Goal: Complete application form

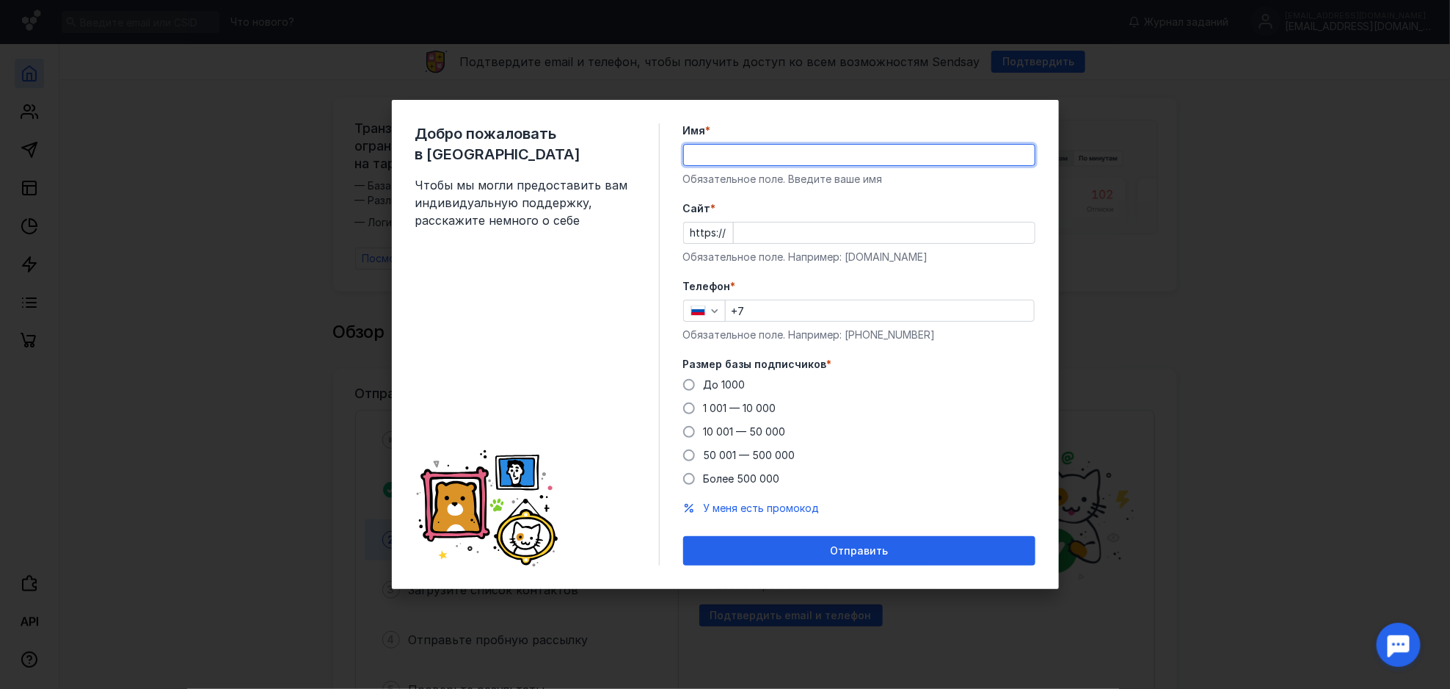
click at [779, 157] on input "Имя *" at bounding box center [859, 155] width 351 height 21
type input "Петербург Электро"
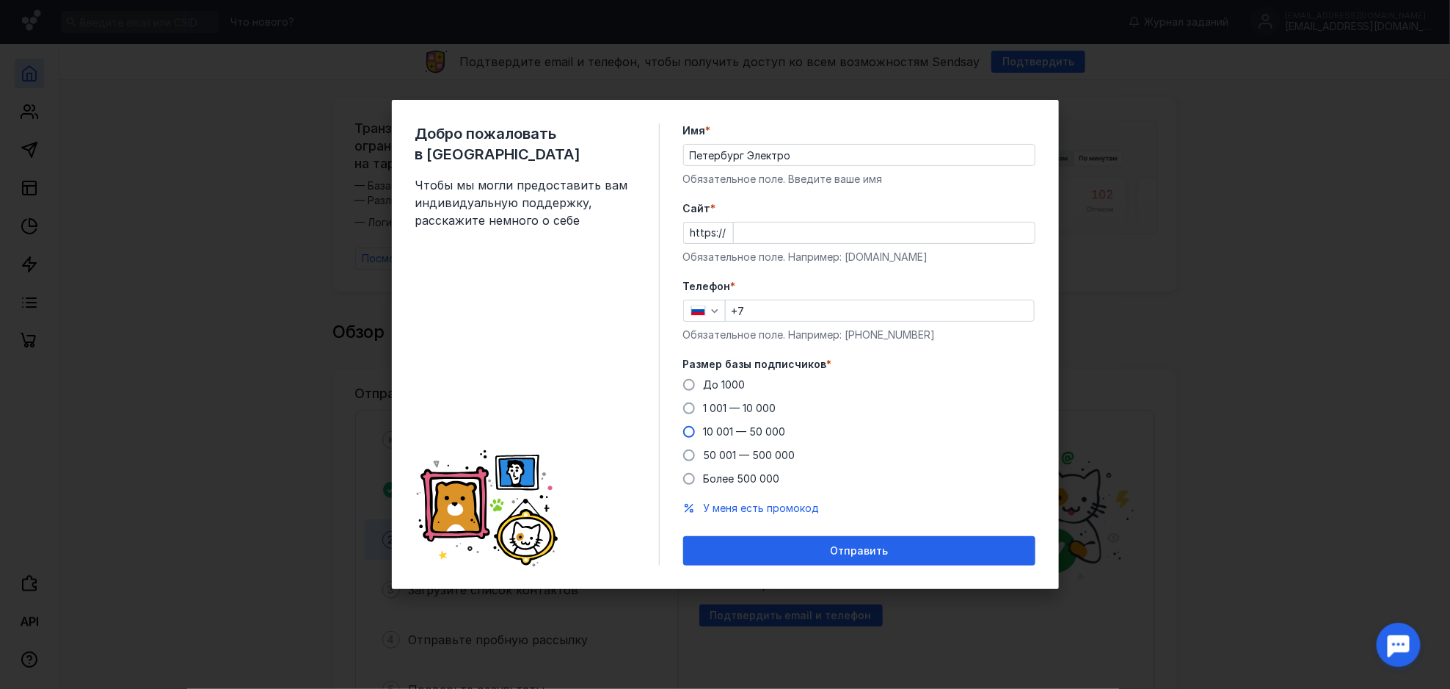
click at [774, 429] on span "10 001 — 50 000" at bounding box center [745, 431] width 82 height 12
click at [0, 0] on input "10 001 — 50 000" at bounding box center [0, 0] width 0 height 0
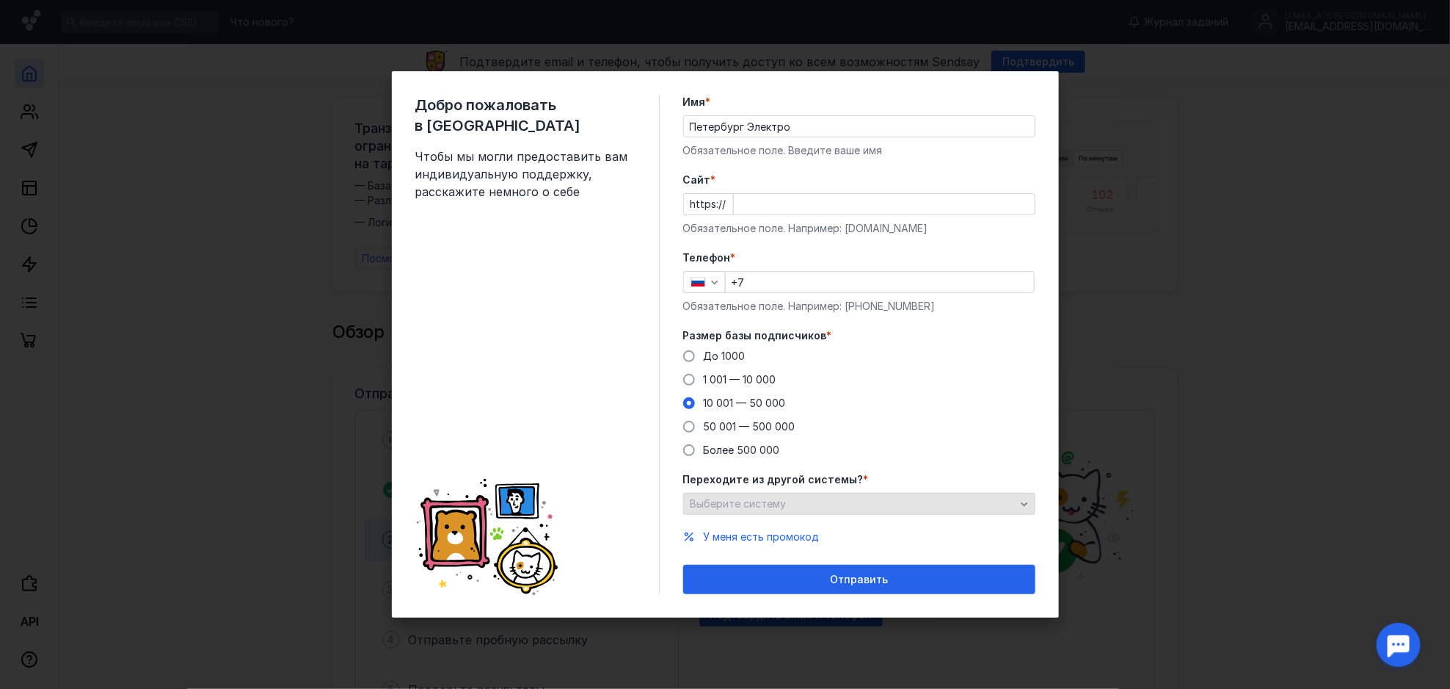
click at [780, 495] on div "Выберите систему" at bounding box center [859, 504] width 352 height 22
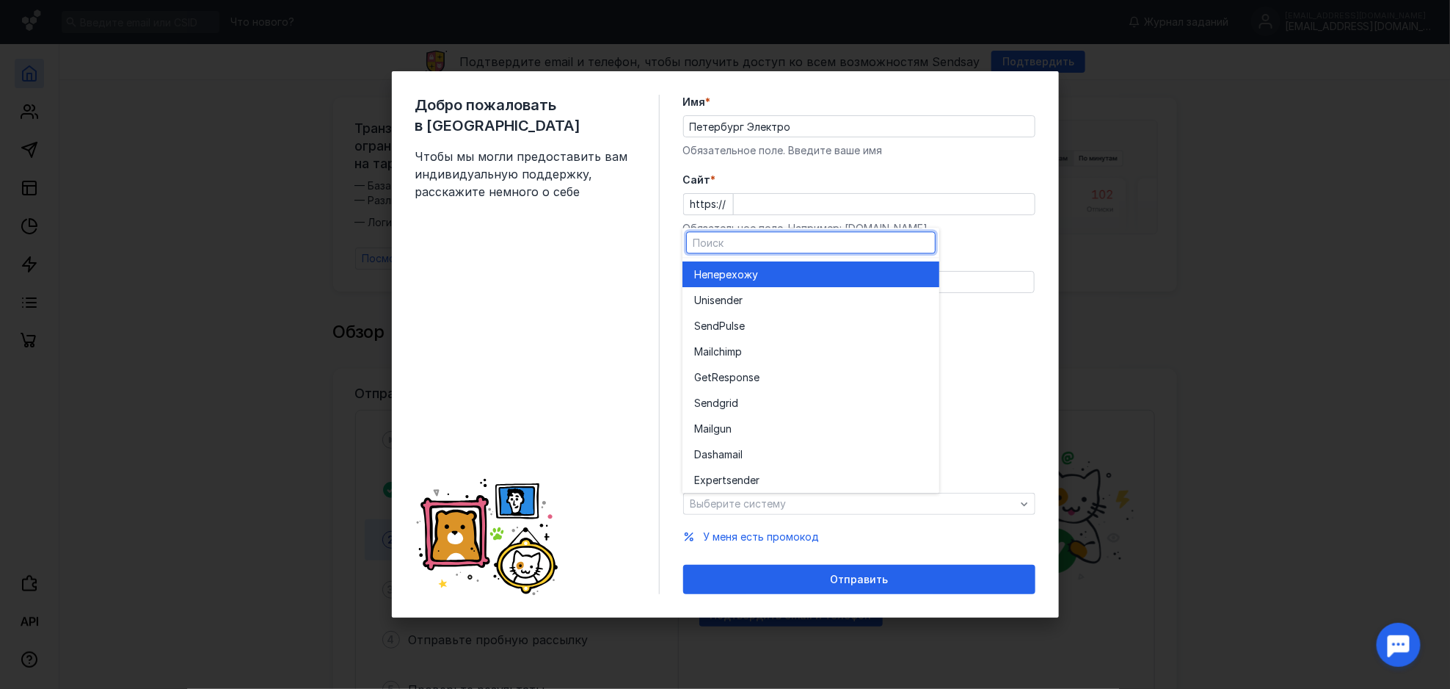
click at [735, 269] on span "перехожу" at bounding box center [733, 274] width 51 height 15
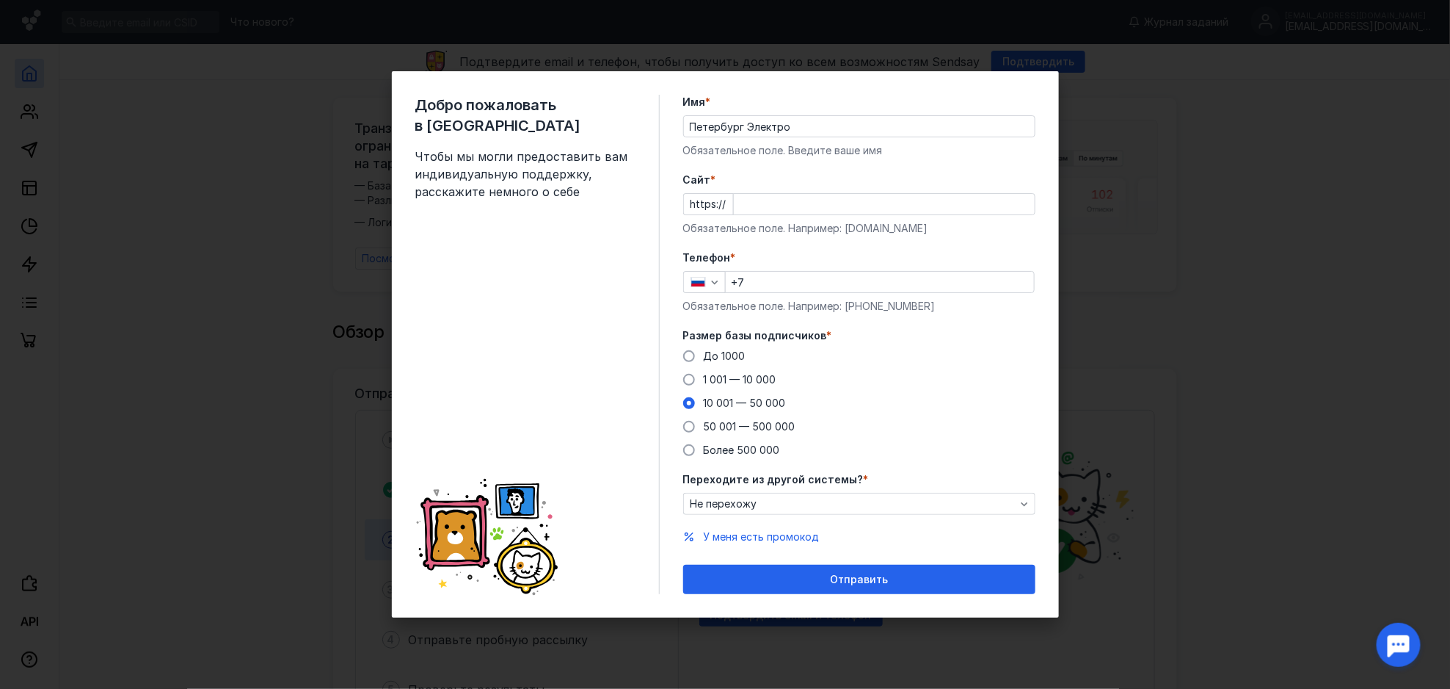
click at [810, 267] on div "Телефон * +7 Обязательное поле. Например: [PHONE_NUMBER]" at bounding box center [859, 281] width 352 height 63
click at [802, 276] on input "+7" at bounding box center [880, 282] width 308 height 21
click at [593, 309] on div "Добро пожаловать в Sendsay Чтобы мы могли предоставить вам индивидуальную подде…" at bounding box center [537, 344] width 244 height 499
click at [1087, 139] on div "Добро пожаловать в Sendsay Чтобы мы могли предоставить вам индивидуальную подде…" at bounding box center [725, 344] width 1450 height 689
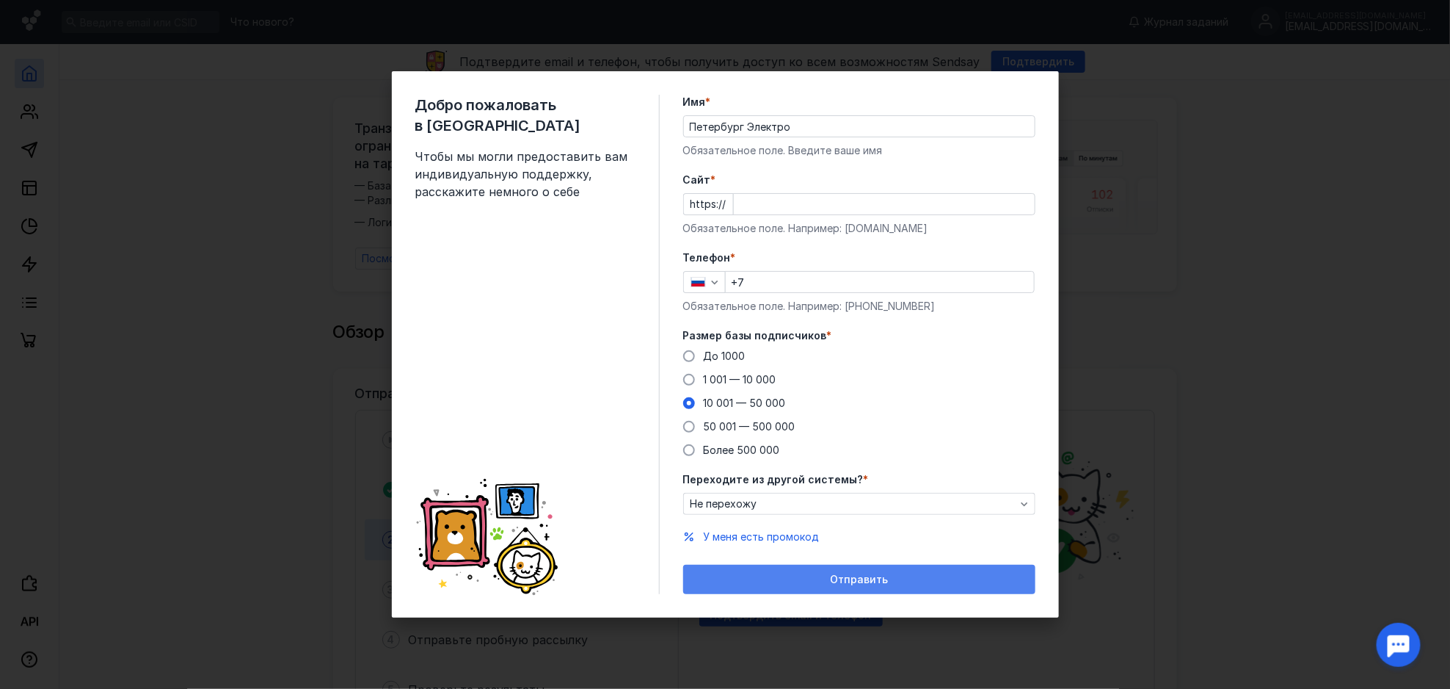
click at [875, 516] on div "Отправить" at bounding box center [859, 578] width 352 height 29
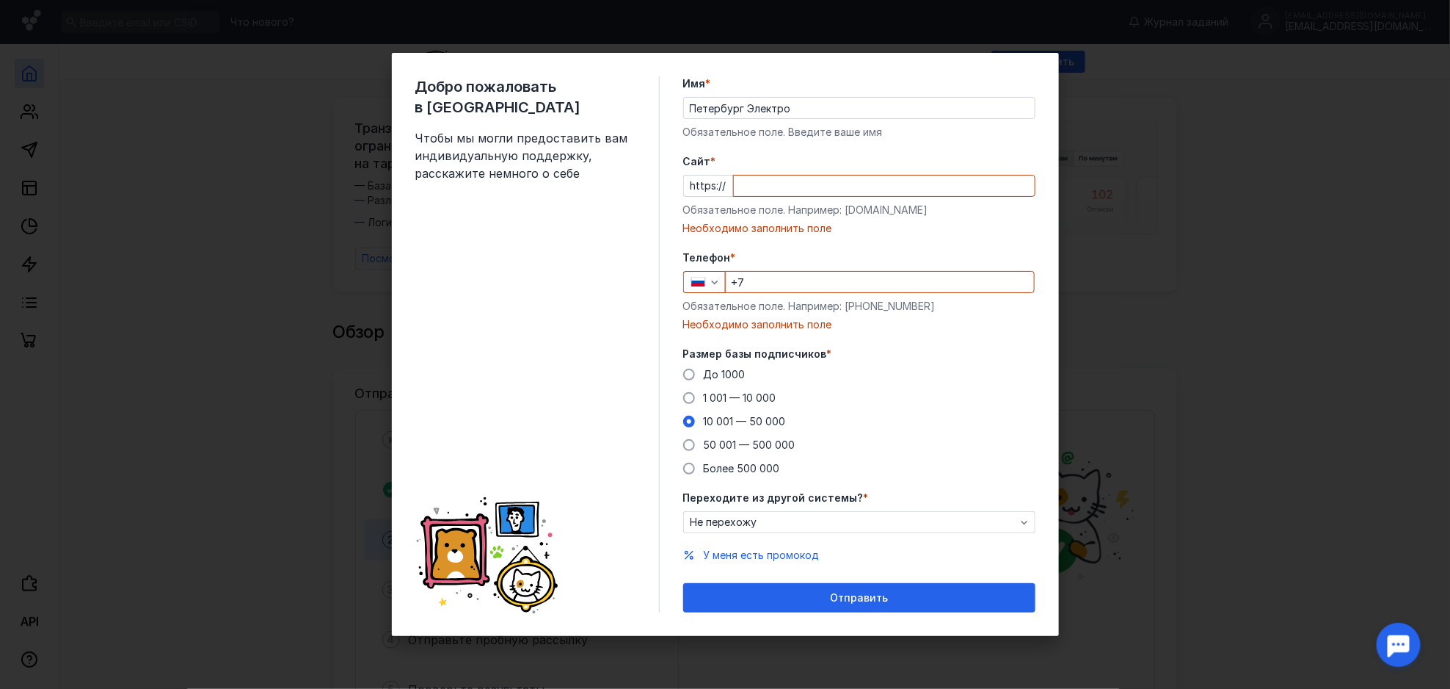
click at [816, 187] on input "Cайт *" at bounding box center [884, 185] width 301 height 21
drag, startPoint x: 725, startPoint y: 184, endPoint x: 604, endPoint y: 184, distance: 121.1
click at [604, 184] on div "Добро пожаловать в Sendsay Чтобы мы могли предоставить вам индивидуальную подде…" at bounding box center [725, 344] width 667 height 583
paste input "[DOMAIN_NAME]"
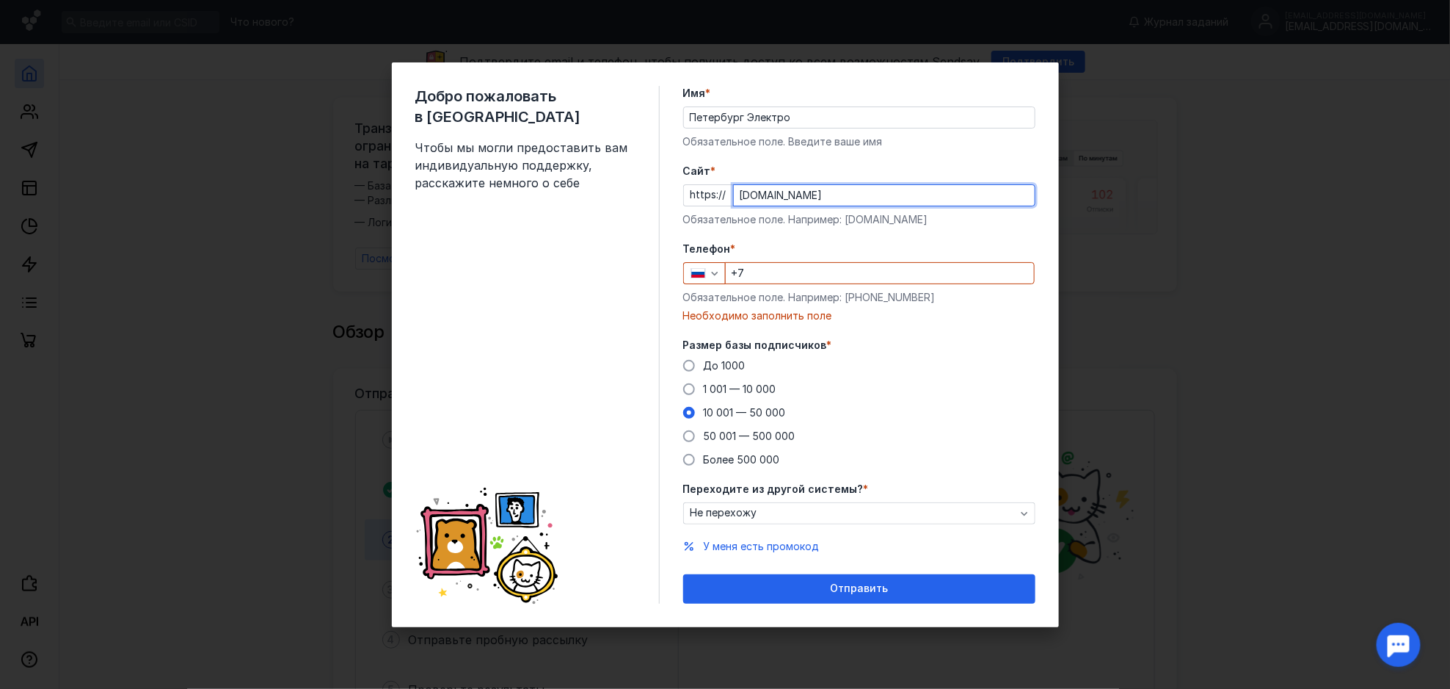
type input "[DOMAIN_NAME]"
click at [785, 264] on input "+7" at bounding box center [880, 273] width 308 height 21
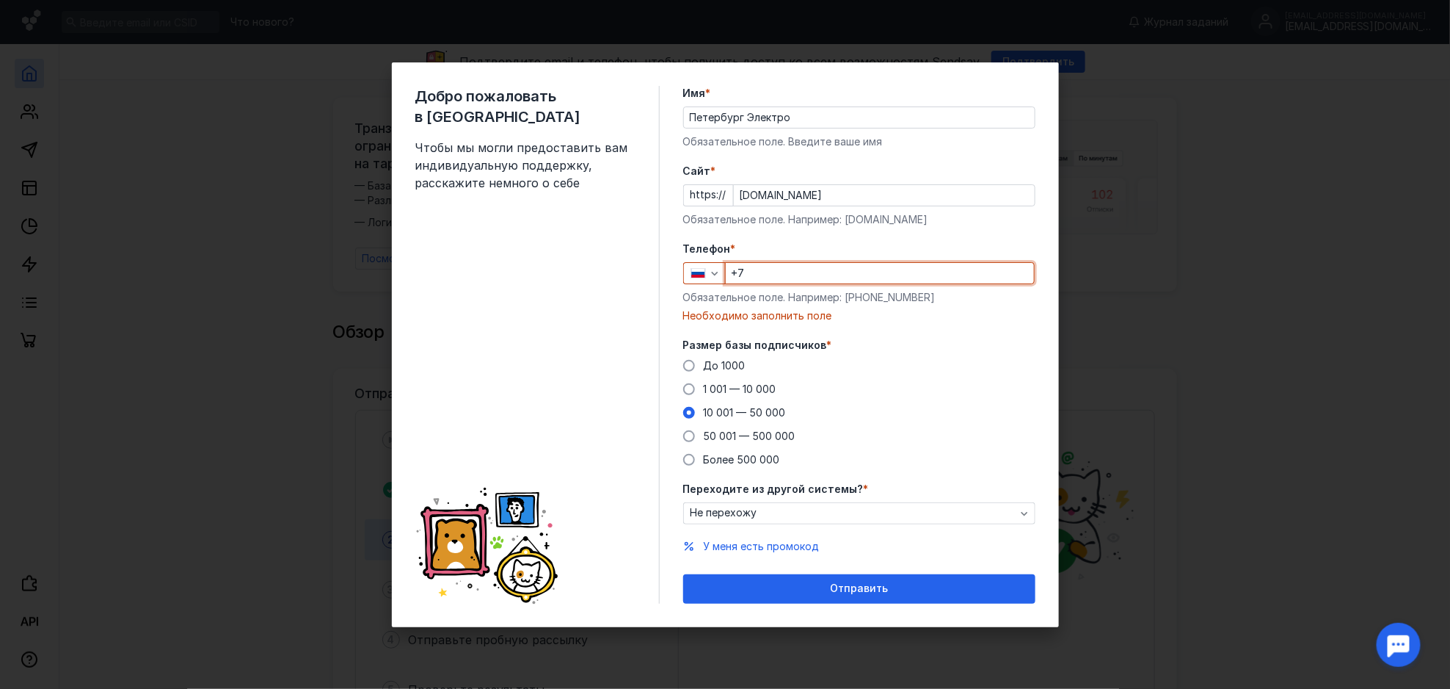
paste input "[PHONE_NUMBER]"
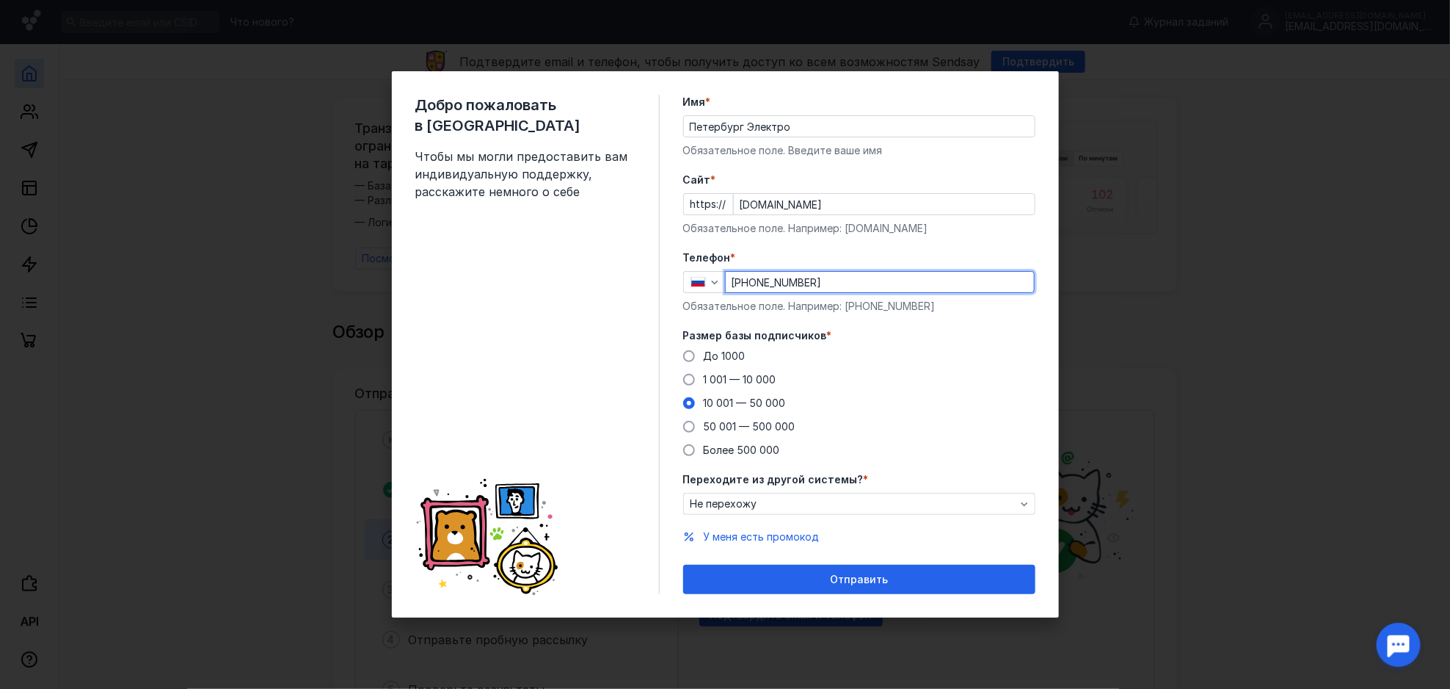
click at [749, 283] on input "[PHONE_NUMBER]" at bounding box center [880, 282] width 308 height 21
click at [755, 286] on input "[PHONE_NUMBER]" at bounding box center [880, 282] width 308 height 21
type input "[PHONE_NUMBER]"
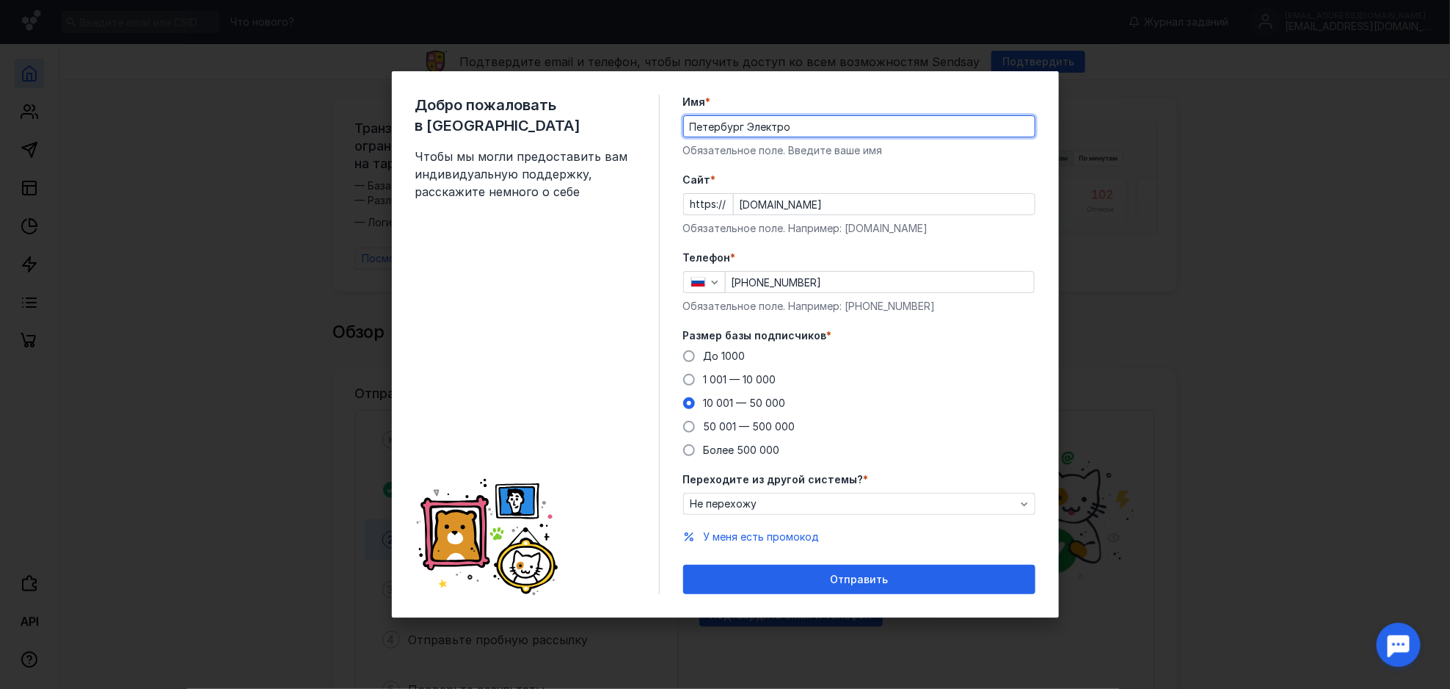
drag, startPoint x: 808, startPoint y: 122, endPoint x: 575, endPoint y: 127, distance: 233.5
click at [575, 127] on div "Добро пожаловать в Sendsay Чтобы мы могли предоставить вам индивидуальную подде…" at bounding box center [725, 344] width 667 height 546
type input "[PERSON_NAME]"
click at [974, 158] on form "Имя * [PERSON_NAME] Обязательное поле. Введите ваше имя [PERSON_NAME] * https:/…" at bounding box center [859, 344] width 352 height 499
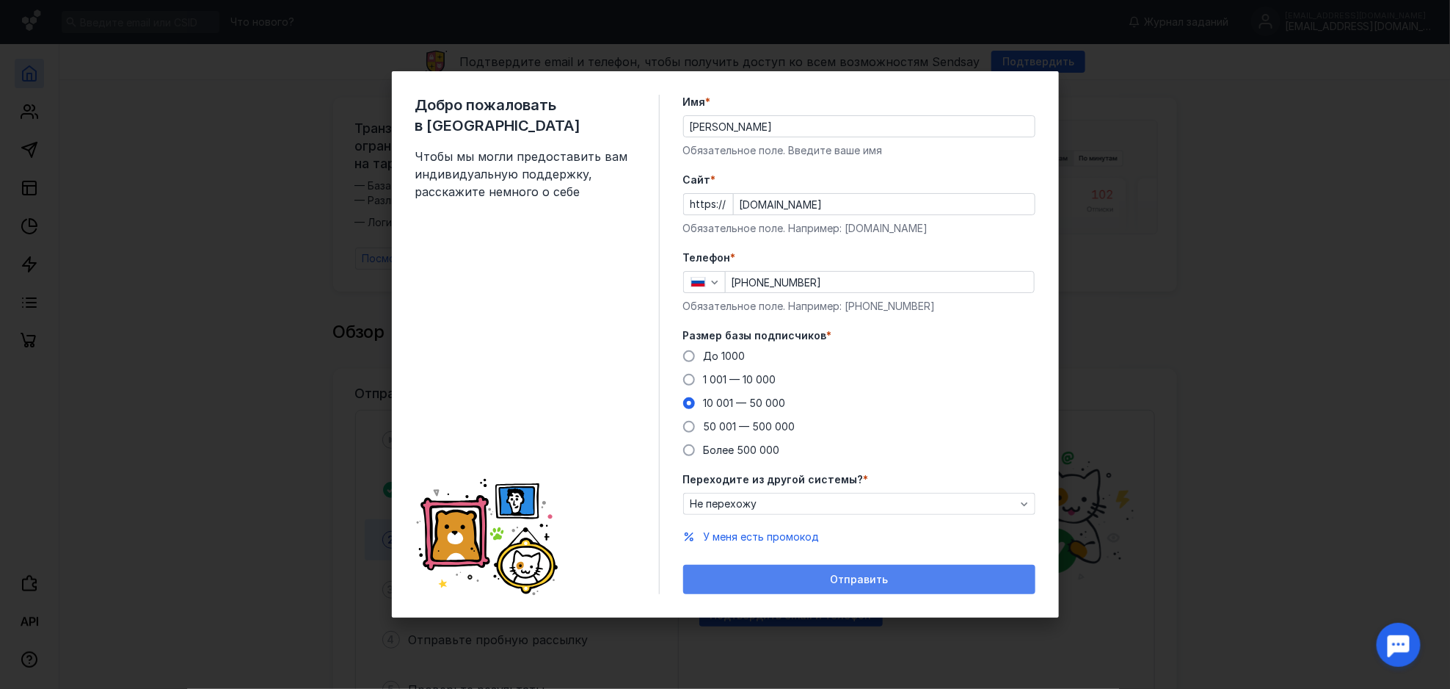
click at [823, 516] on div "Отправить" at bounding box center [859, 578] width 352 height 29
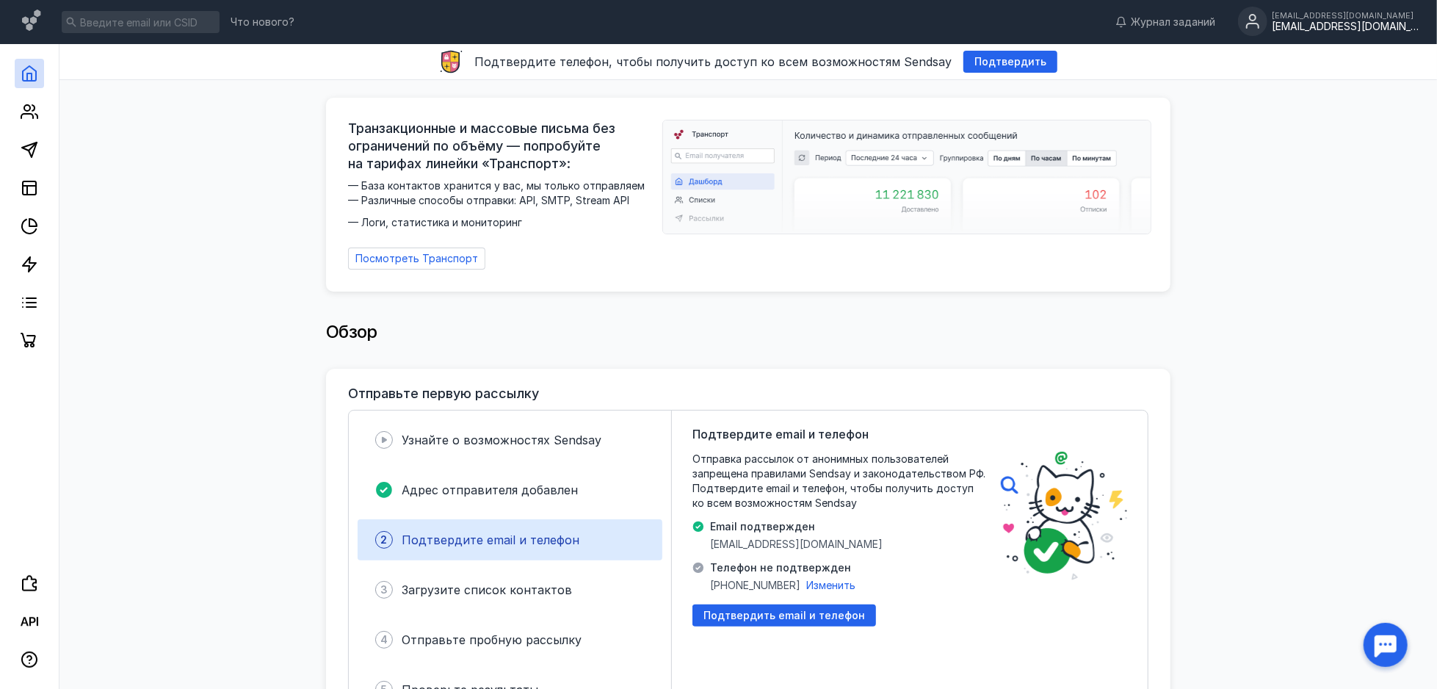
click at [1087, 31] on div "[EMAIL_ADDRESS][DOMAIN_NAME]" at bounding box center [1344, 27] width 147 height 12
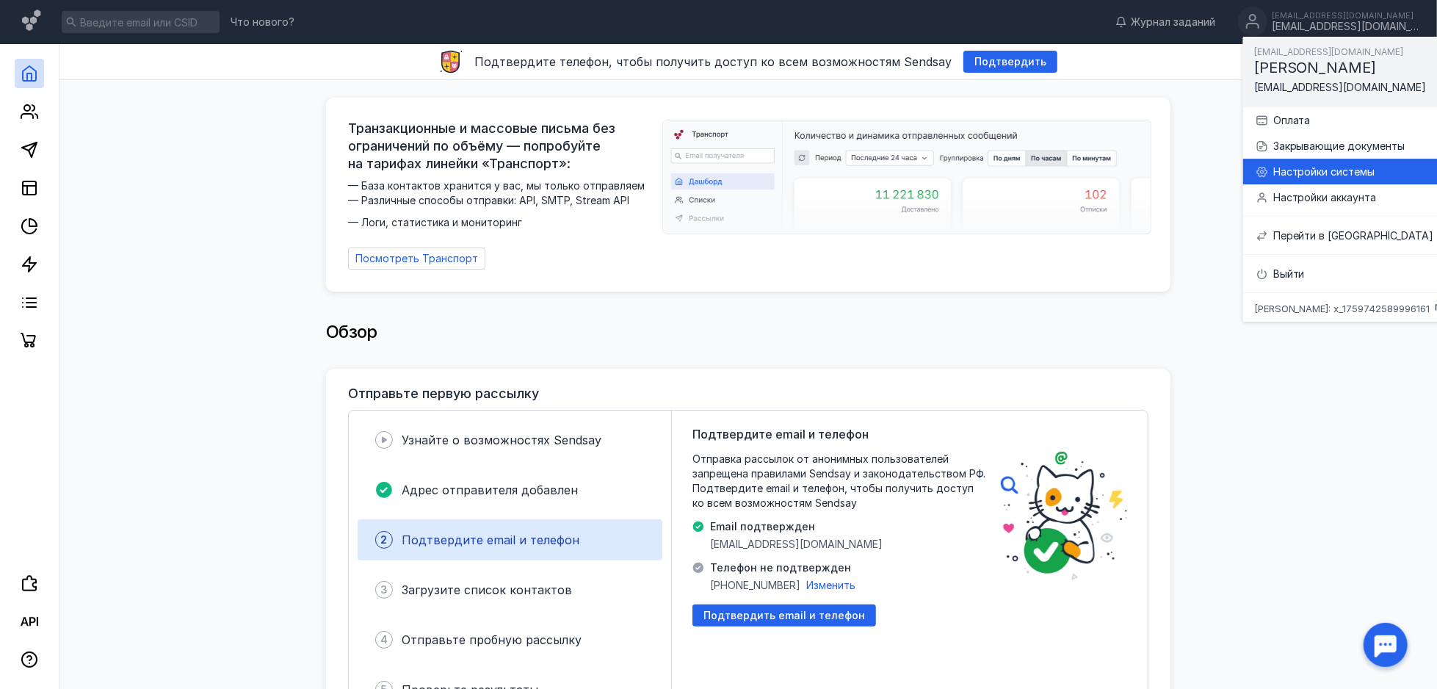
click at [1087, 180] on div "Настройки системы" at bounding box center [1349, 172] width 190 height 26
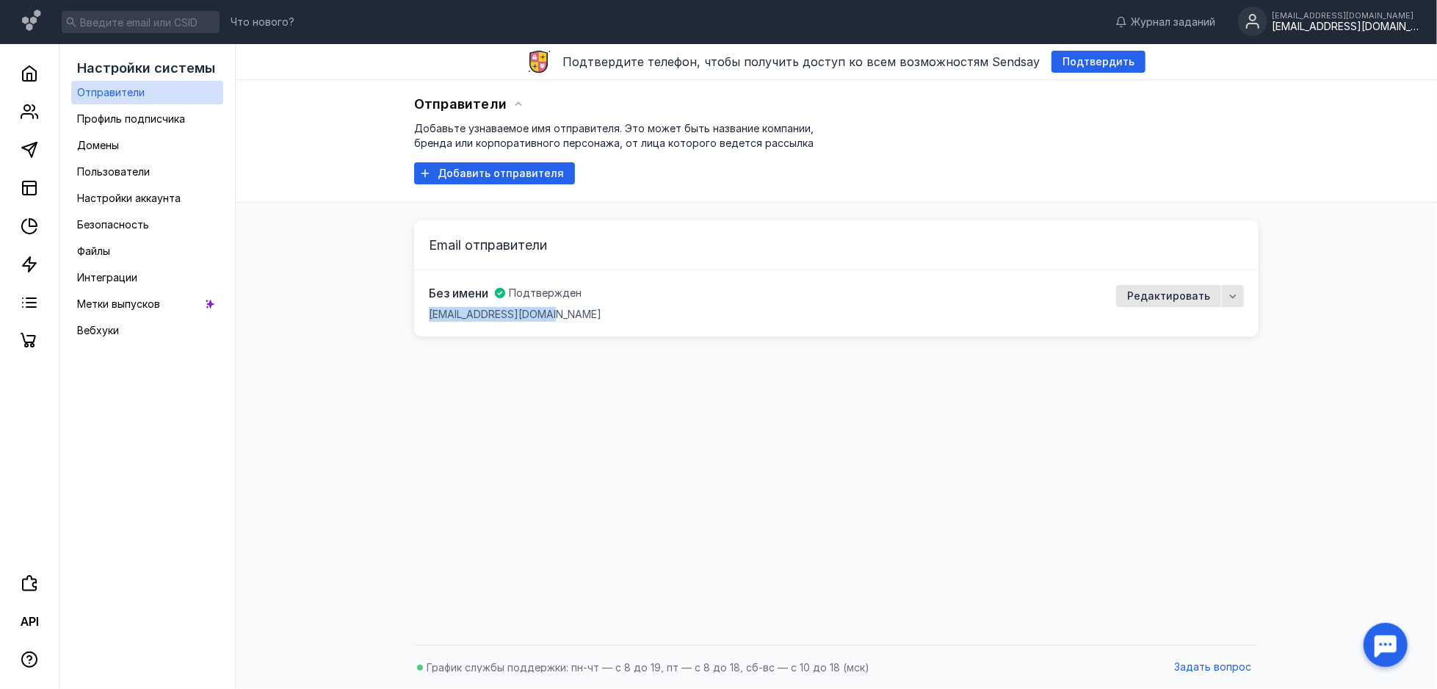
drag, startPoint x: 545, startPoint y: 313, endPoint x: 419, endPoint y: 323, distance: 126.7
click at [419, 323] on div "Без имени Подтвержден [EMAIL_ADDRESS][DOMAIN_NAME] Редактировать" at bounding box center [836, 303] width 844 height 66
copy span "[EMAIL_ADDRESS][DOMAIN_NAME]"
